Goal: Book appointment/travel/reservation

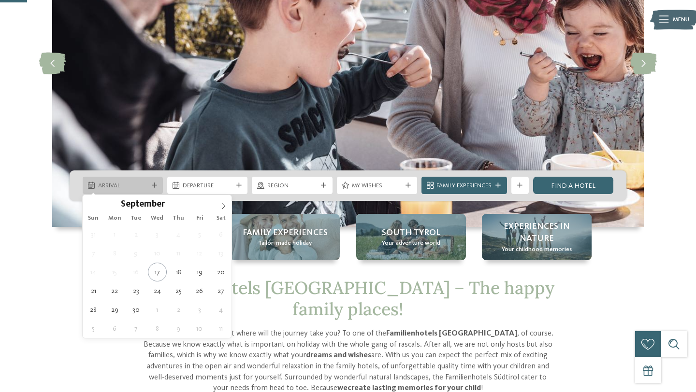
click at [136, 187] on span "Arrival" at bounding box center [123, 186] width 50 height 9
click at [220, 208] on icon at bounding box center [223, 206] width 7 height 7
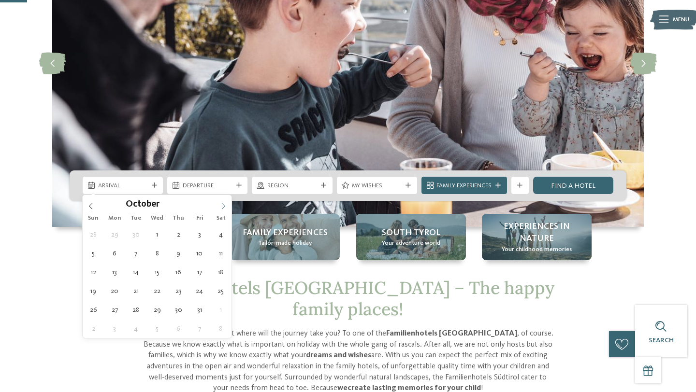
click at [220, 208] on icon at bounding box center [223, 206] width 7 height 7
type input "****"
click at [220, 208] on icon at bounding box center [223, 206] width 7 height 7
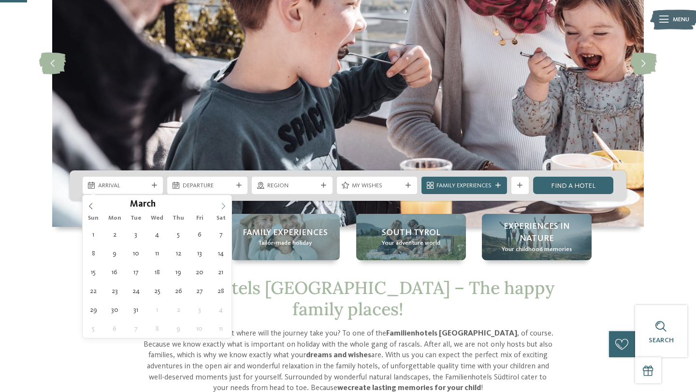
click at [220, 208] on icon at bounding box center [223, 206] width 7 height 7
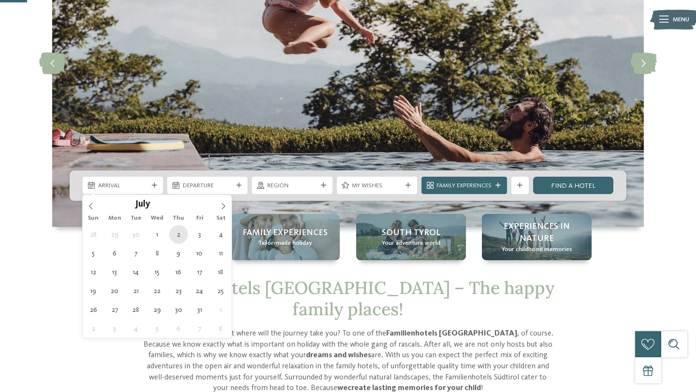
type div "[DATE]"
type input "****"
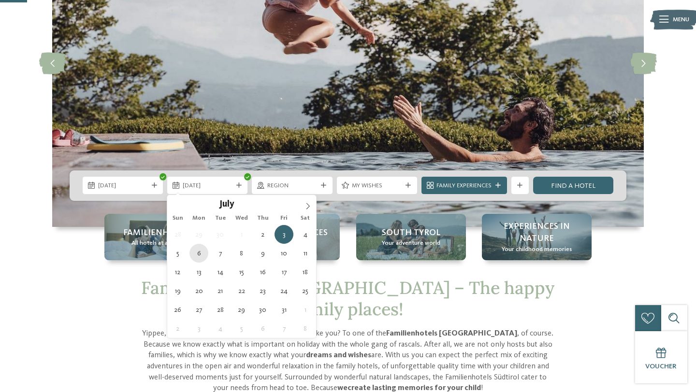
type div "[DATE]"
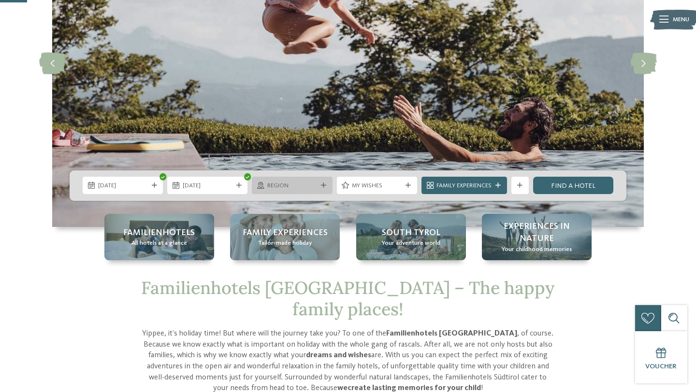
click at [292, 180] on div "Region" at bounding box center [292, 185] width 80 height 17
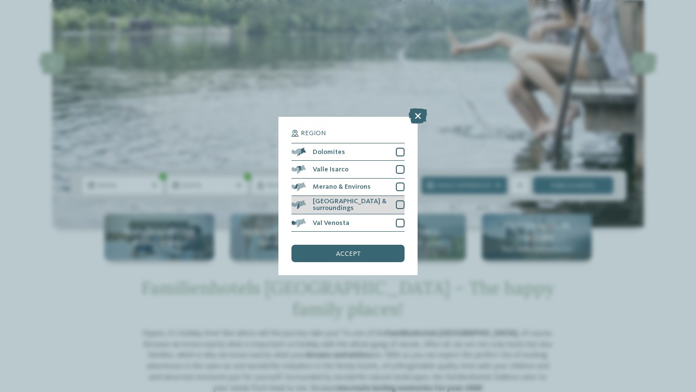
click at [302, 199] on div "[GEOGRAPHIC_DATA] & surroundings" at bounding box center [347, 205] width 113 height 19
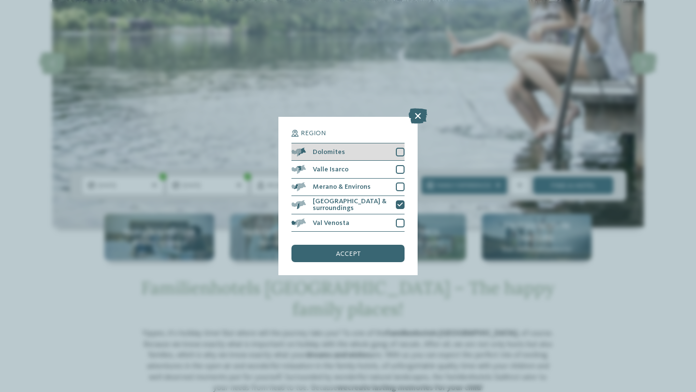
click at [313, 157] on div "Dolomites" at bounding box center [347, 152] width 113 height 17
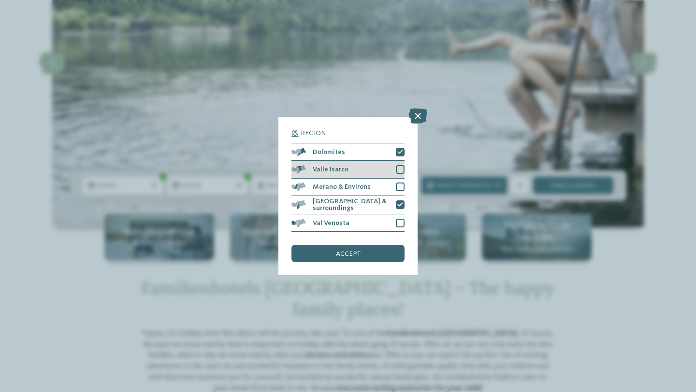
click at [311, 169] on div "Valle Isarco" at bounding box center [347, 169] width 113 height 17
click at [311, 181] on div "Merano & Environs" at bounding box center [347, 187] width 113 height 17
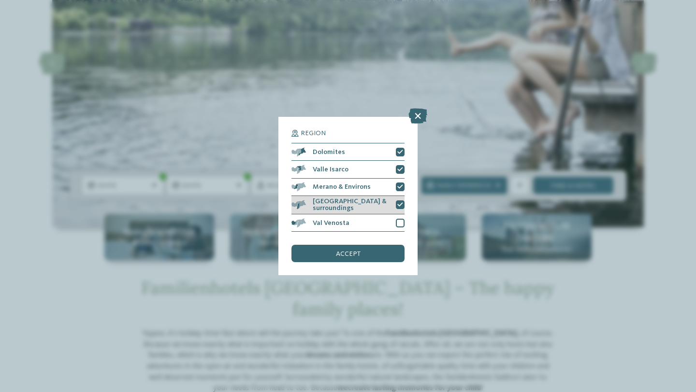
click at [309, 212] on div "[GEOGRAPHIC_DATA] & surroundings" at bounding box center [347, 205] width 113 height 19
click at [306, 221] on div "Val Venosta" at bounding box center [347, 223] width 113 height 17
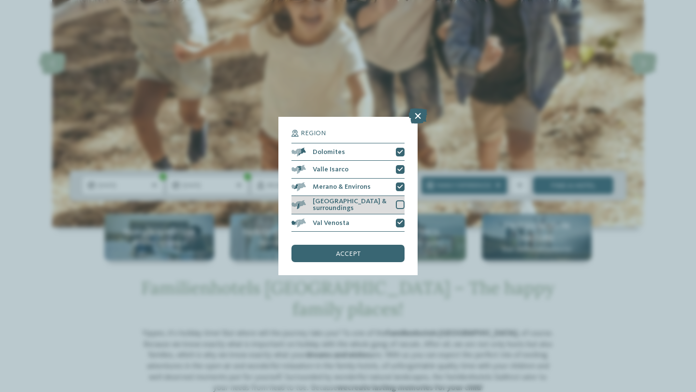
click at [308, 206] on div "[GEOGRAPHIC_DATA] & surroundings" at bounding box center [347, 205] width 113 height 19
click at [315, 260] on div "accept" at bounding box center [347, 253] width 113 height 17
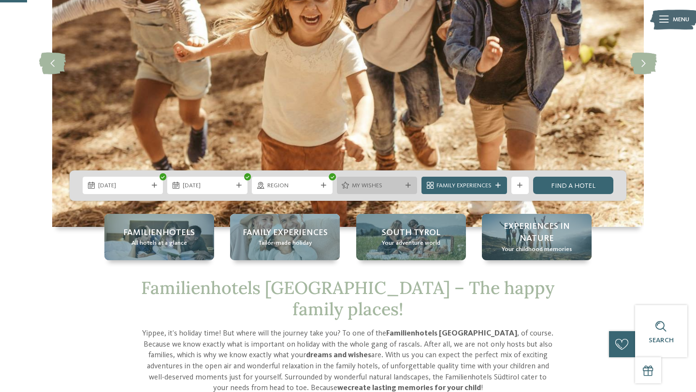
click at [360, 190] on div "My wishes" at bounding box center [377, 185] width 80 height 17
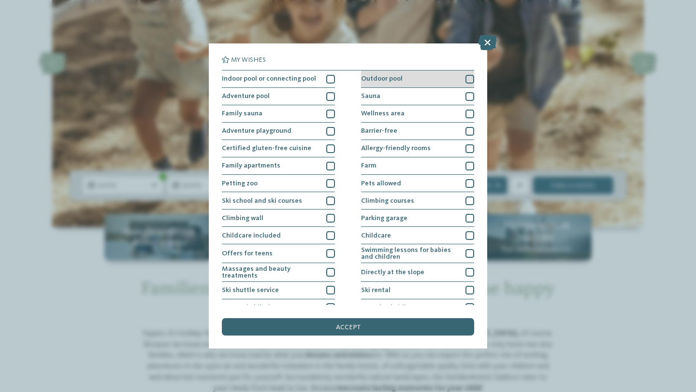
click at [470, 77] on div at bounding box center [469, 79] width 9 height 9
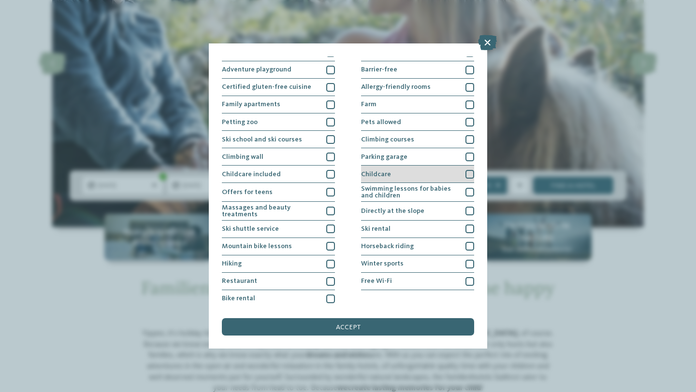
scroll to position [62, 0]
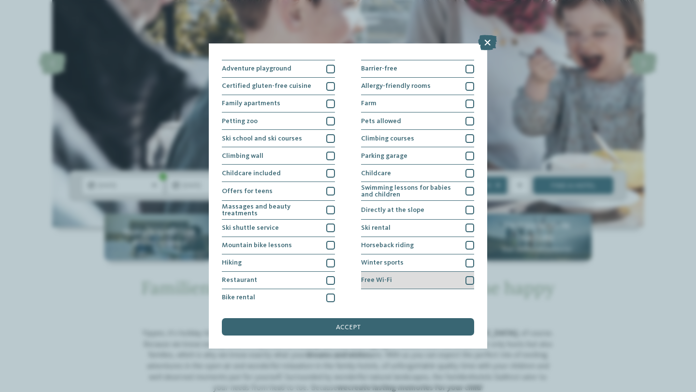
click at [397, 275] on div "Free Wi-Fi" at bounding box center [417, 280] width 113 height 17
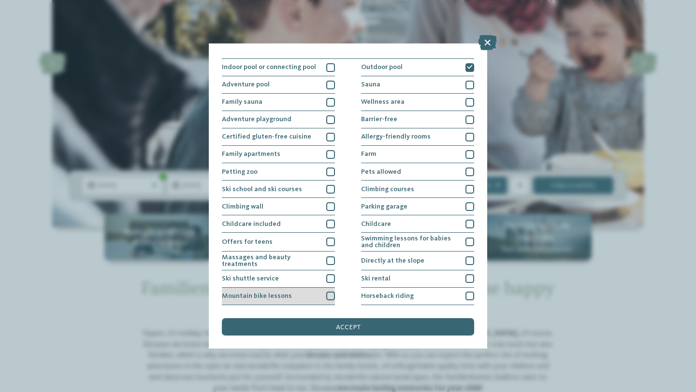
scroll to position [0, 0]
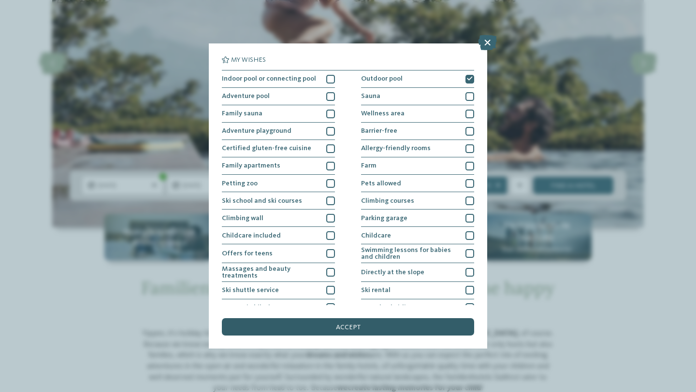
click at [283, 326] on div "accept" at bounding box center [348, 326] width 252 height 17
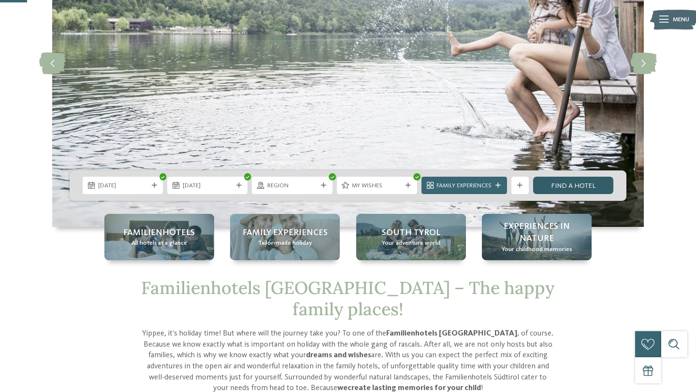
click at [543, 186] on link "Find a hotel" at bounding box center [573, 185] width 80 height 17
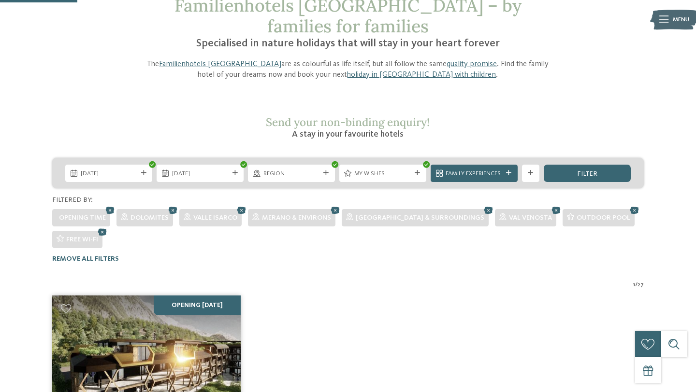
scroll to position [45, 0]
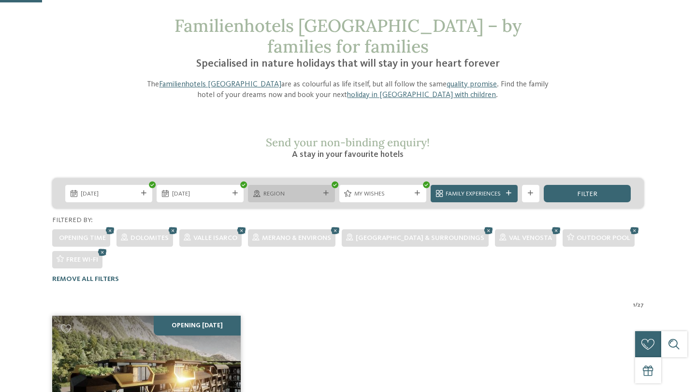
click at [316, 190] on span "Region" at bounding box center [291, 194] width 57 height 9
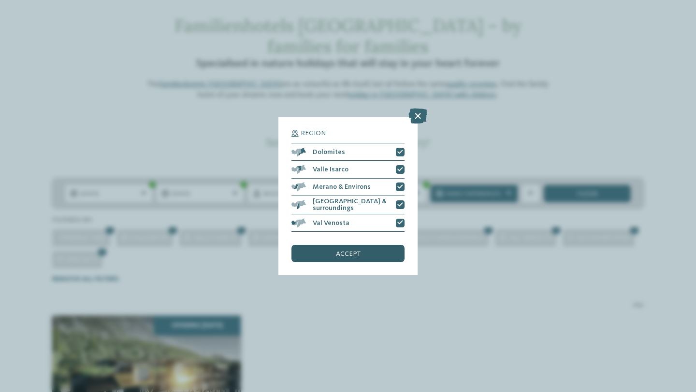
click at [324, 260] on div "accept" at bounding box center [347, 253] width 113 height 17
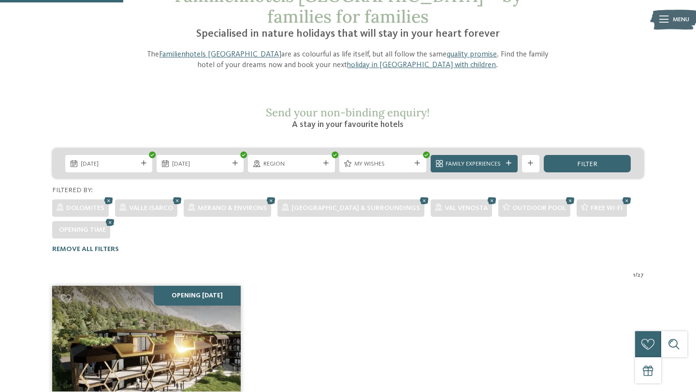
scroll to position [53, 0]
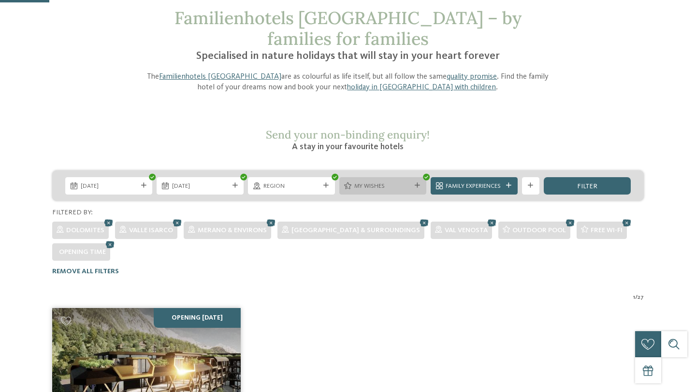
click at [367, 182] on span "My wishes" at bounding box center [382, 186] width 57 height 9
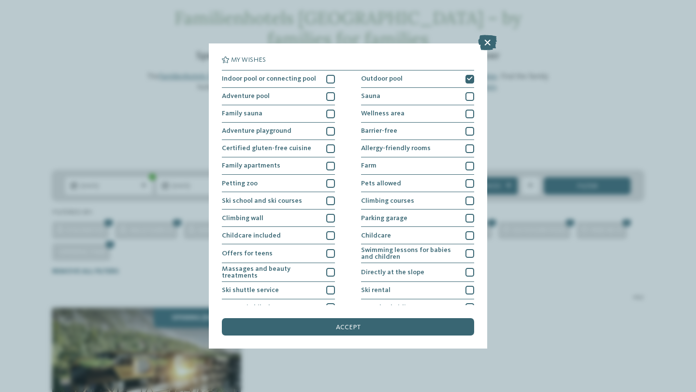
click at [519, 241] on div "My wishes Indoor pool or connecting pool Outdoor pool" at bounding box center [348, 196] width 696 height 392
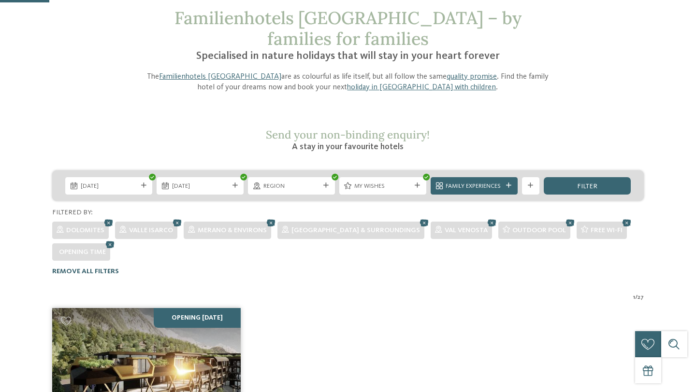
click at [93, 268] on span "Remove all filters" at bounding box center [85, 271] width 67 height 7
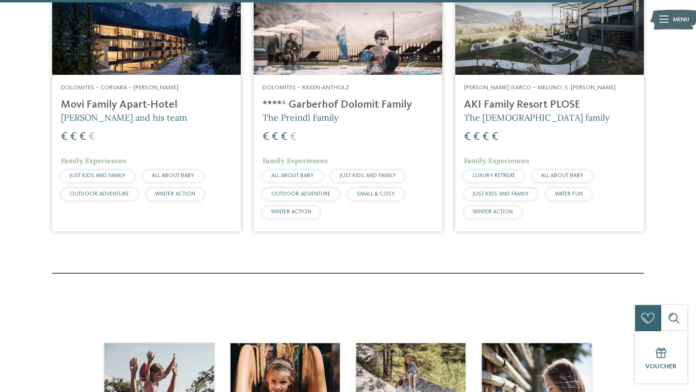
scroll to position [2604, 0]
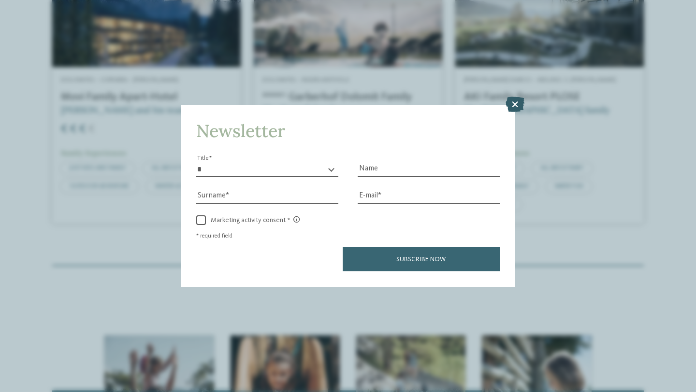
click at [521, 105] on icon at bounding box center [514, 104] width 19 height 15
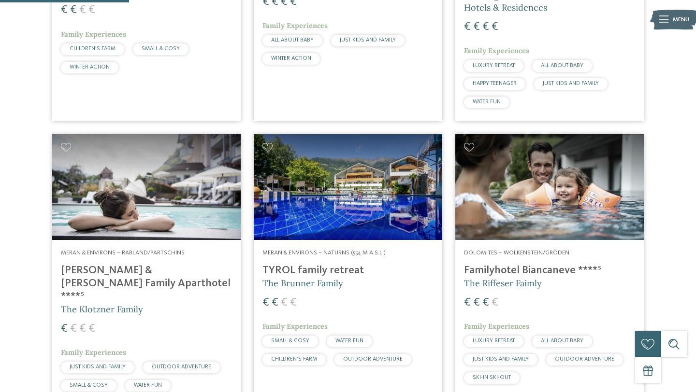
scroll to position [543, 0]
